Goal: Task Accomplishment & Management: Manage account settings

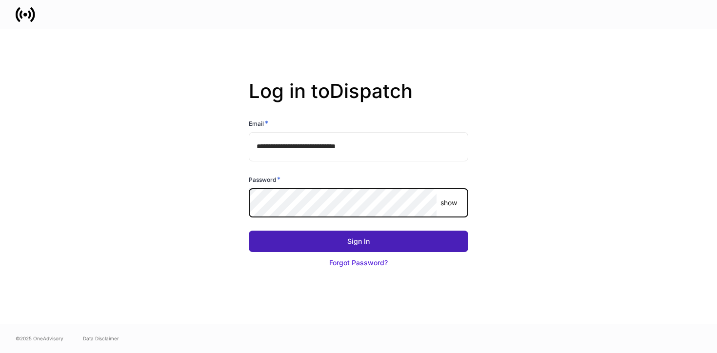
click at [342, 236] on button "Sign In" at bounding box center [359, 241] width 220 height 21
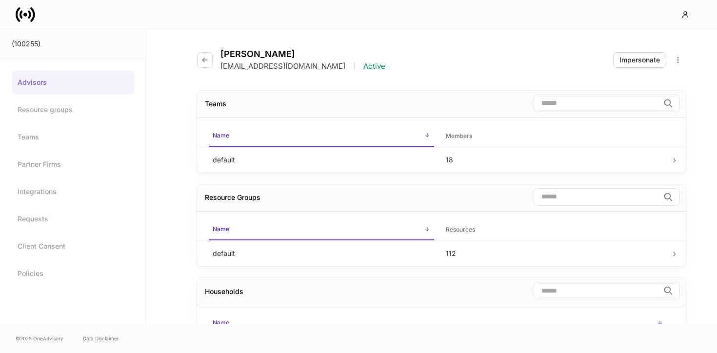
click at [29, 12] on icon at bounding box center [29, 14] width 3 height 8
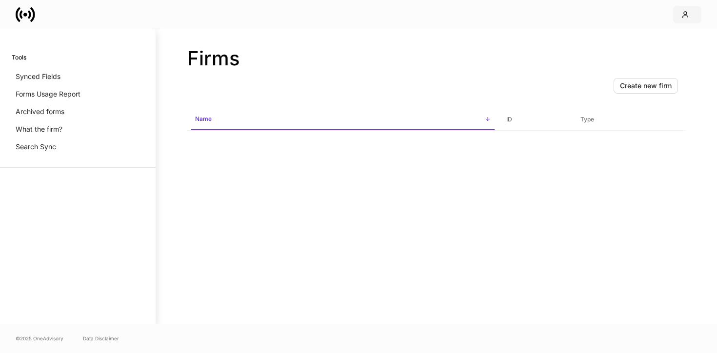
click at [682, 15] on icon "button" at bounding box center [686, 15] width 8 height 8
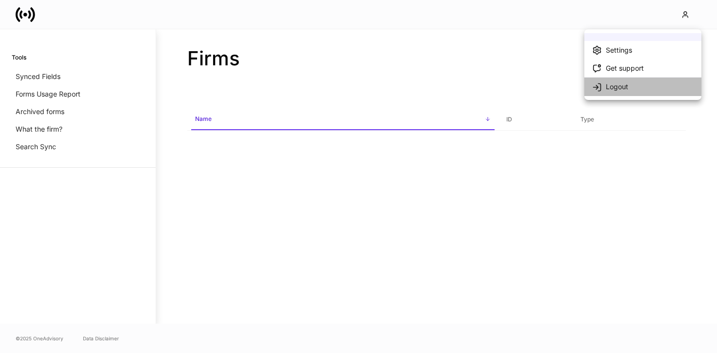
click at [640, 90] on li "Logout" at bounding box center [643, 86] width 117 height 19
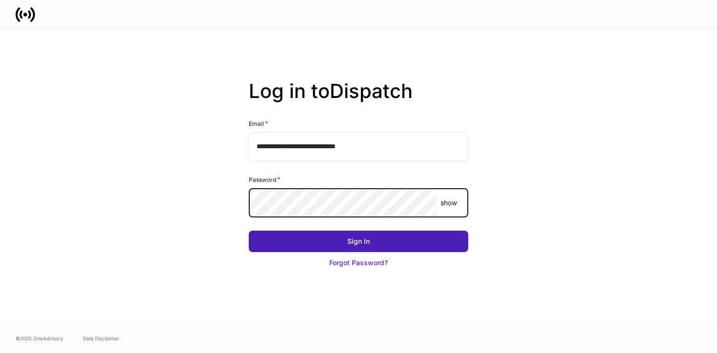
click at [279, 247] on button "Sign In" at bounding box center [359, 241] width 220 height 21
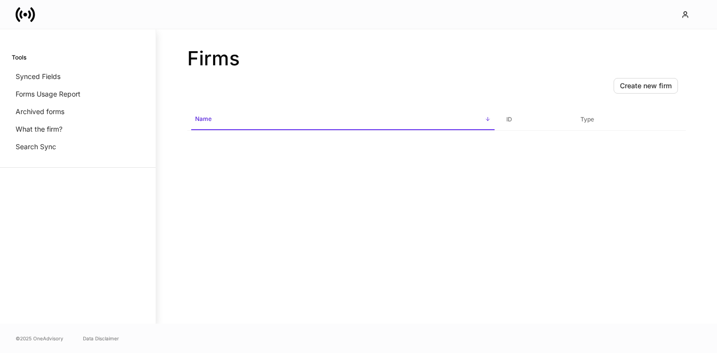
click at [31, 11] on icon at bounding box center [26, 15] width 20 height 20
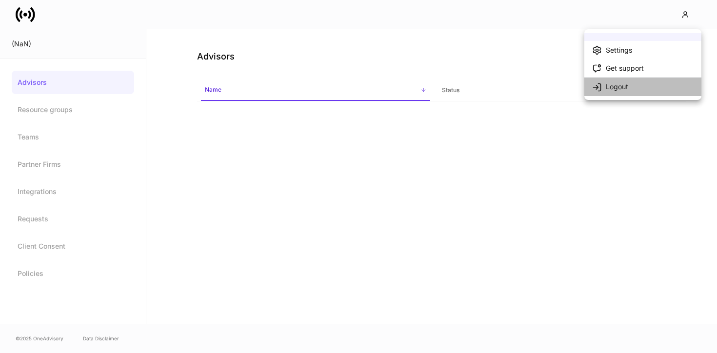
click at [635, 82] on li "Logout" at bounding box center [643, 86] width 117 height 19
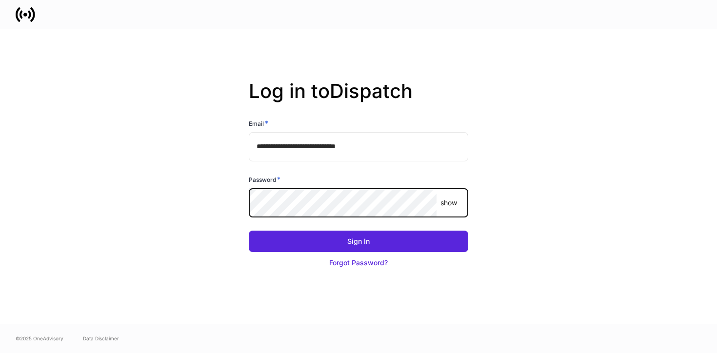
click at [249, 231] on button "Sign In" at bounding box center [359, 241] width 220 height 21
